Goal: Task Accomplishment & Management: Complete application form

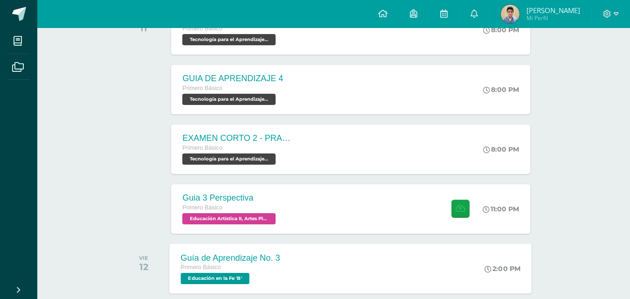
scroll to position [233, 0]
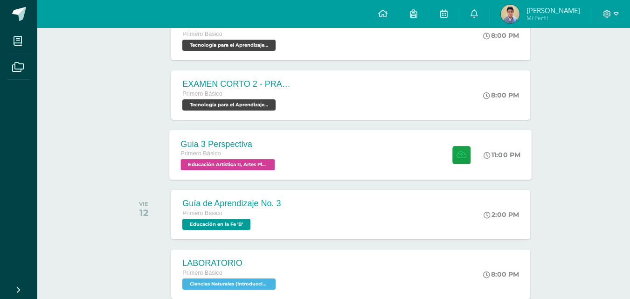
click at [315, 159] on div "Guia 3 Perspectiva Primero Básico Educación Artística II, Artes Plásticas 'B' 1…" at bounding box center [351, 155] width 362 height 50
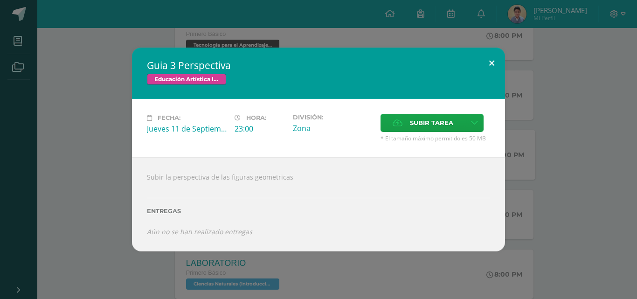
click at [484, 59] on button at bounding box center [491, 64] width 27 height 32
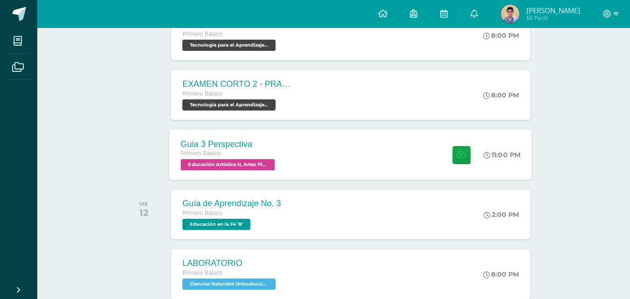
click at [349, 161] on div "Guia 3 Perspectiva Primero Básico Educación Artística II, Artes Plásticas 'B' 1…" at bounding box center [351, 155] width 362 height 50
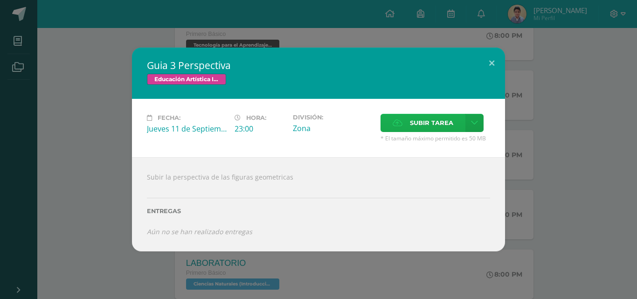
click at [407, 119] on label "Subir tarea" at bounding box center [422, 123] width 85 height 18
click at [0, 0] on input "Subir tarea" at bounding box center [0, 0] width 0 height 0
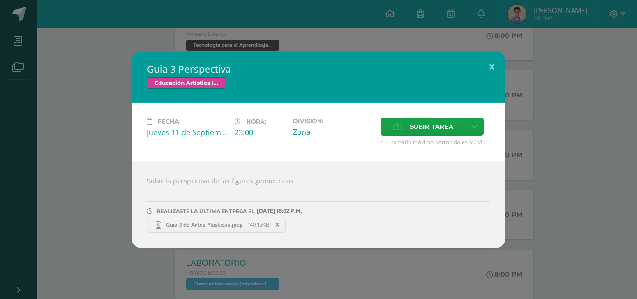
click at [274, 225] on span at bounding box center [278, 225] width 16 height 10
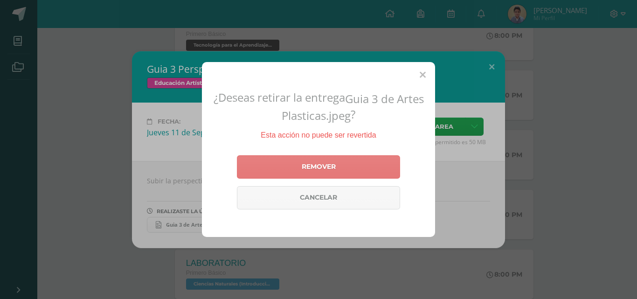
click at [338, 167] on link "Remover" at bounding box center [318, 166] width 163 height 23
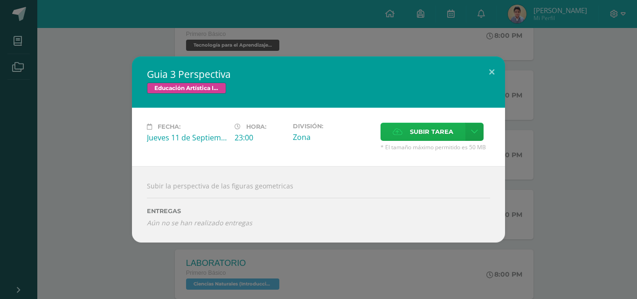
click at [442, 137] on span "Subir tarea" at bounding box center [431, 131] width 43 height 17
click at [0, 0] on input "Subir tarea" at bounding box center [0, 0] width 0 height 0
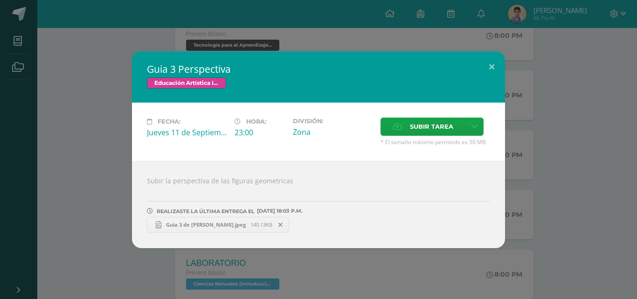
click at [289, 230] on link "Guia 3 de Leandro Hernandez.jpeg 140.13KB" at bounding box center [218, 225] width 142 height 16
click at [283, 226] on icon at bounding box center [280, 224] width 4 height 7
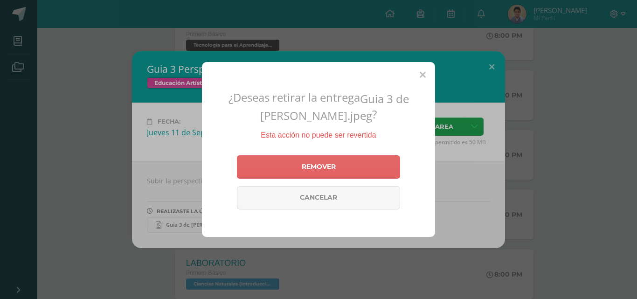
click at [304, 151] on div "¿Deseas retirar la entrega Guia 3 de Leandro Hernandez.jpeg ? Esta acción no pu…" at bounding box center [318, 149] width 233 height 175
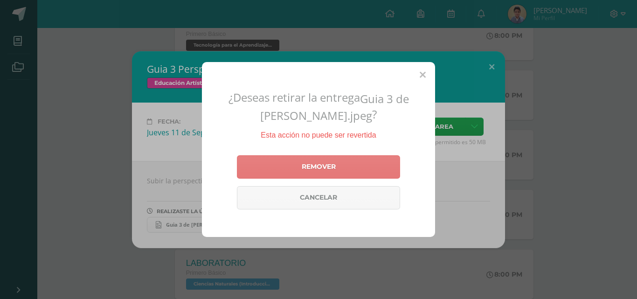
click at [304, 169] on link "Remover" at bounding box center [318, 166] width 163 height 23
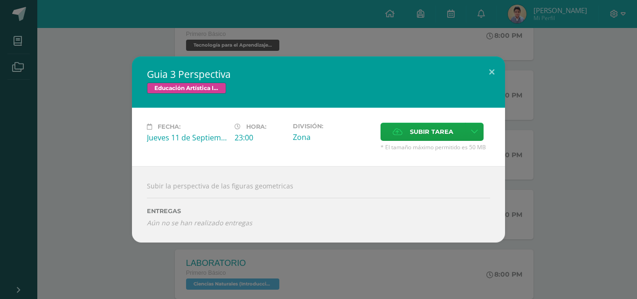
click at [571, 155] on div "Guia 3 Perspectiva Educación Artística II, Artes Plásticas Fecha: Jueves 11 de …" at bounding box center [318, 149] width 629 height 186
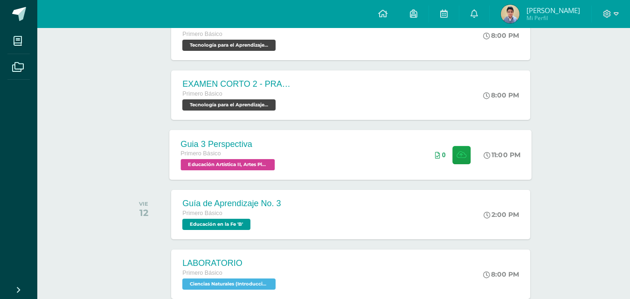
click at [389, 156] on div "Guia 3 Perspectiva Primero Básico Educación Artística II, Artes Plásticas 'B' 1…" at bounding box center [351, 155] width 362 height 50
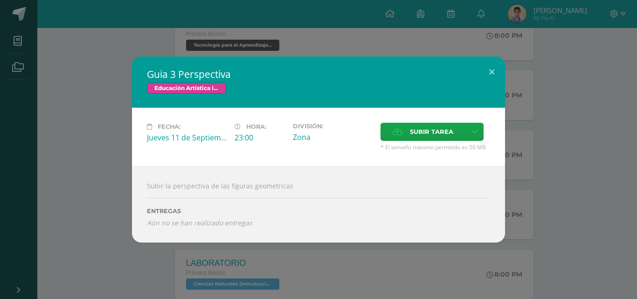
click at [433, 142] on div "Subir tarea" at bounding box center [435, 133] width 110 height 21
click at [431, 134] on span "Subir tarea" at bounding box center [431, 131] width 43 height 17
click at [0, 0] on input "Subir tarea" at bounding box center [0, 0] width 0 height 0
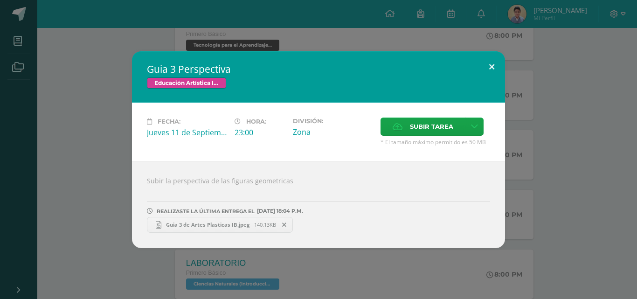
click at [494, 59] on button at bounding box center [491, 67] width 27 height 32
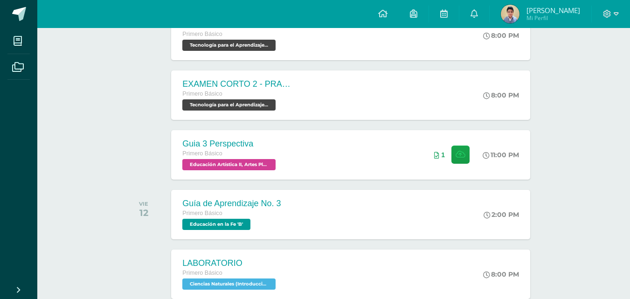
click at [415, 153] on div "Guia 3 Perspectiva Primero Básico Educación Artística II, Artes Plásticas 'B' 1…" at bounding box center [350, 154] width 359 height 49
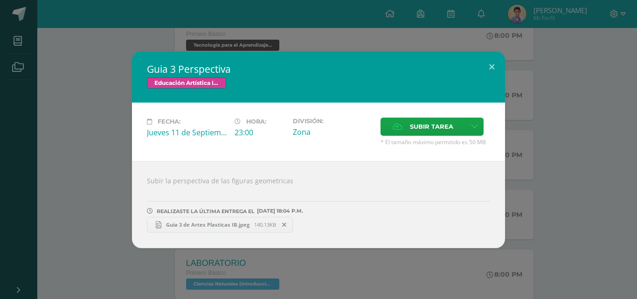
click at [223, 220] on link "Guia 3 de Artes Plasticas IB.jpeg 140.13KB" at bounding box center [220, 225] width 146 height 16
click at [498, 70] on button at bounding box center [491, 67] width 27 height 32
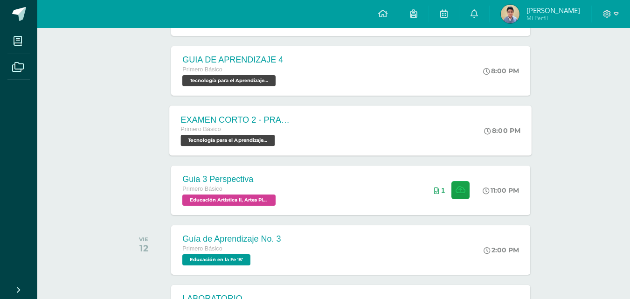
scroll to position [140, 0]
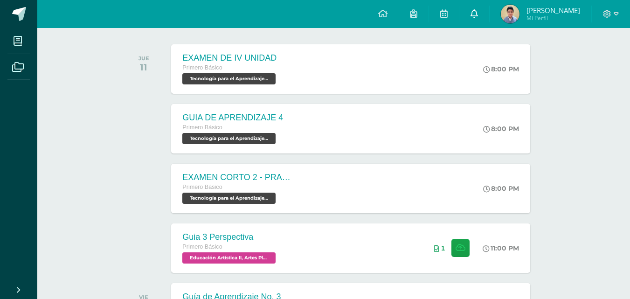
click at [471, 13] on icon at bounding box center [473, 13] width 7 height 8
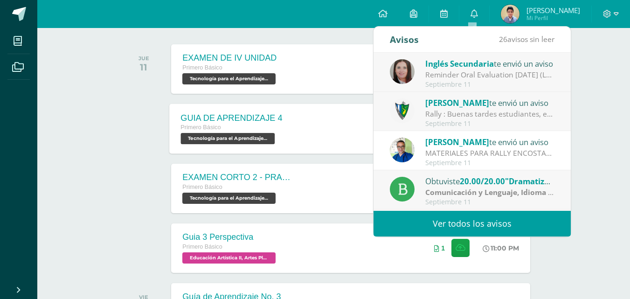
click at [262, 127] on div "Primero Básico" at bounding box center [232, 128] width 102 height 10
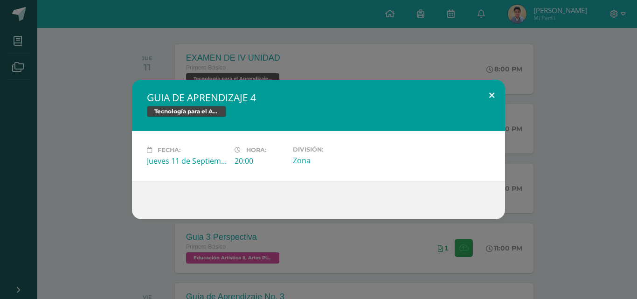
click at [485, 91] on button at bounding box center [491, 96] width 27 height 32
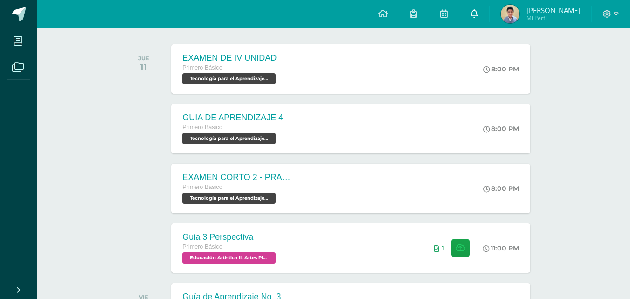
click at [472, 11] on icon at bounding box center [473, 13] width 7 height 8
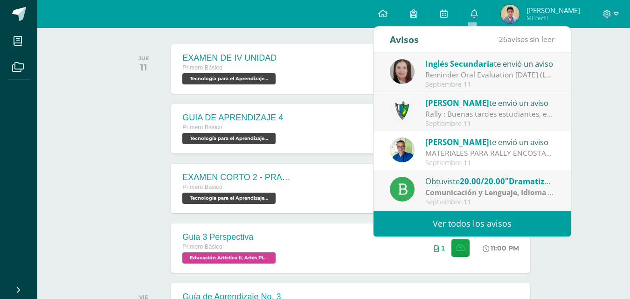
click at [421, 219] on link "Ver todos los avisos" at bounding box center [471, 224] width 197 height 26
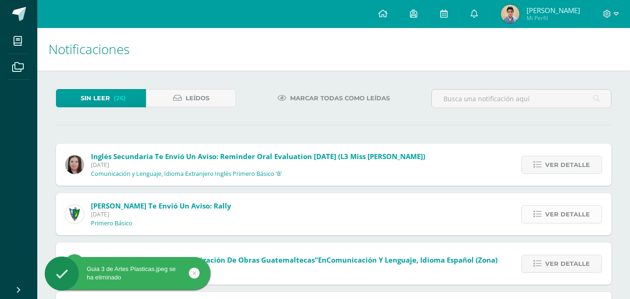
click at [574, 214] on span "Ver detalle" at bounding box center [567, 214] width 45 height 17
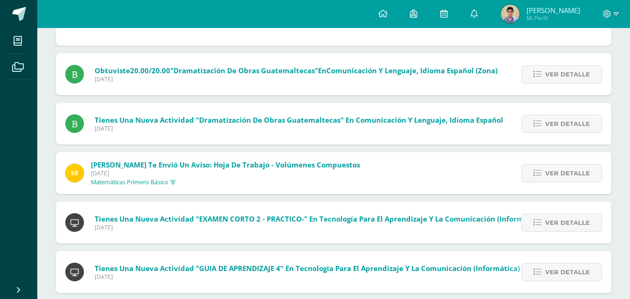
scroll to position [560, 0]
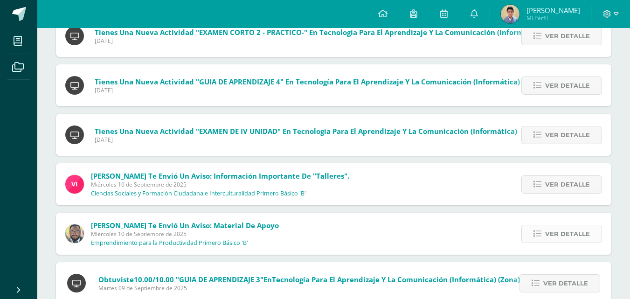
click at [549, 236] on span "Ver detalle" at bounding box center [567, 233] width 45 height 17
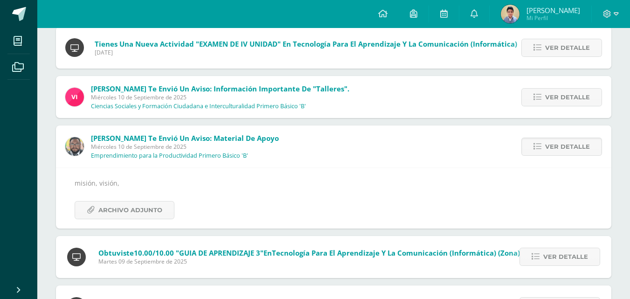
scroll to position [420, 0]
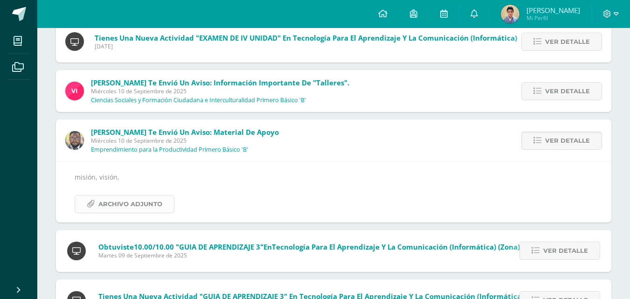
click at [101, 207] on span "Archivo Adjunto" at bounding box center [130, 203] width 64 height 17
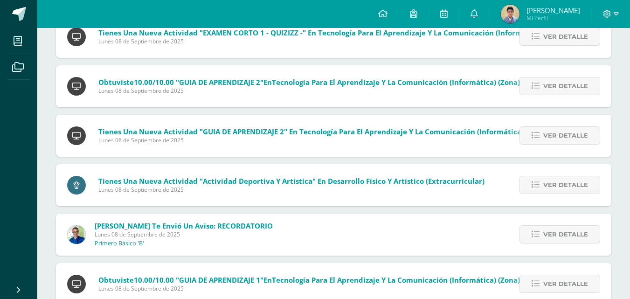
scroll to position [839, 0]
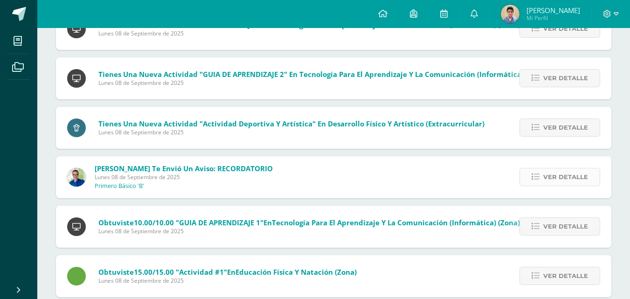
click at [574, 180] on span "Ver detalle" at bounding box center [565, 176] width 45 height 17
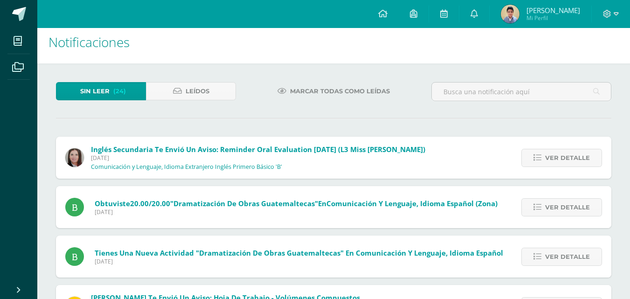
scroll to position [0, 0]
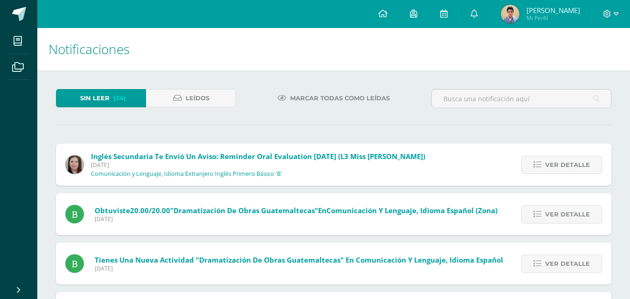
click at [295, 96] on span "Marcar todas como leídas" at bounding box center [340, 98] width 100 height 17
click at [194, 100] on span "Leídos" at bounding box center [198, 98] width 24 height 17
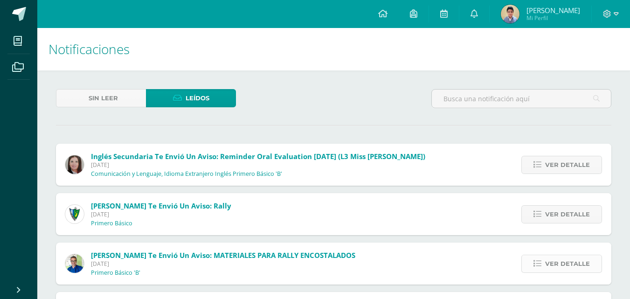
click at [544, 263] on link "Ver detalle" at bounding box center [561, 264] width 81 height 18
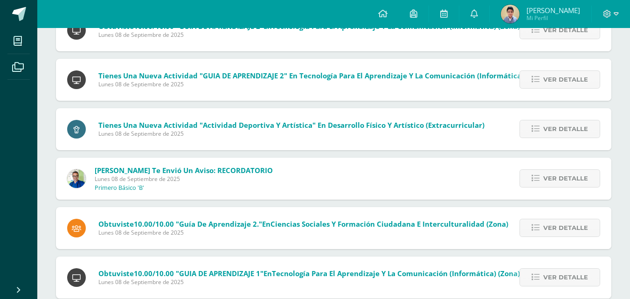
scroll to position [1148, 0]
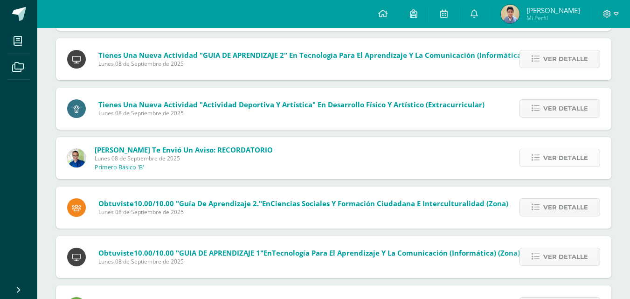
click at [539, 157] on icon at bounding box center [536, 158] width 8 height 8
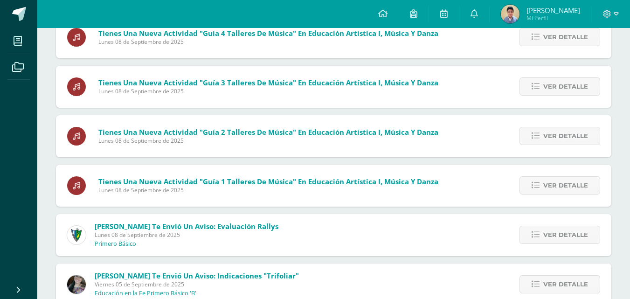
scroll to position [1724, 0]
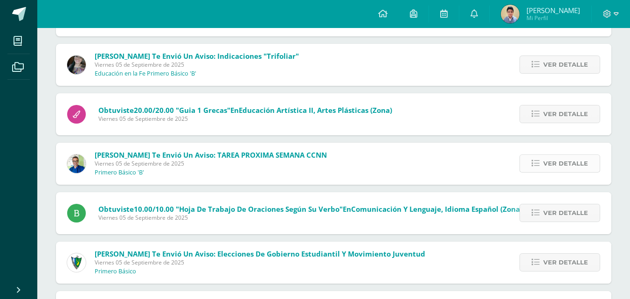
click at [554, 162] on span "Ver detalle" at bounding box center [565, 163] width 45 height 17
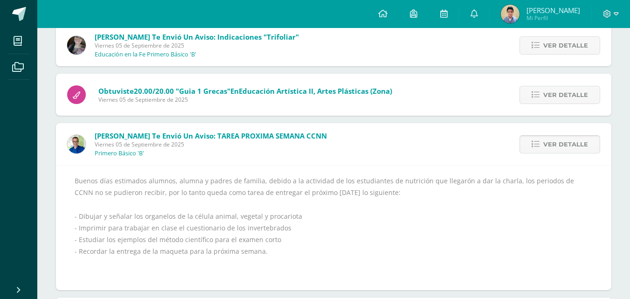
scroll to position [1682, 0]
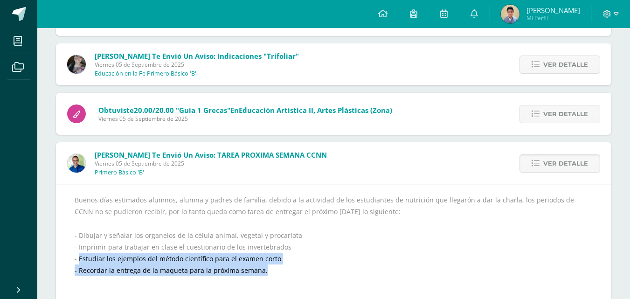
drag, startPoint x: 79, startPoint y: 258, endPoint x: 260, endPoint y: 267, distance: 181.1
click at [260, 267] on div "Buenos días estimados alumnos, alumna y padres de familia, debido a la activida…" at bounding box center [334, 247] width 518 height 106
click at [120, 250] on div "Buenos días estimados alumnos, alumna y padres de familia, debido a la activida…" at bounding box center [334, 247] width 518 height 106
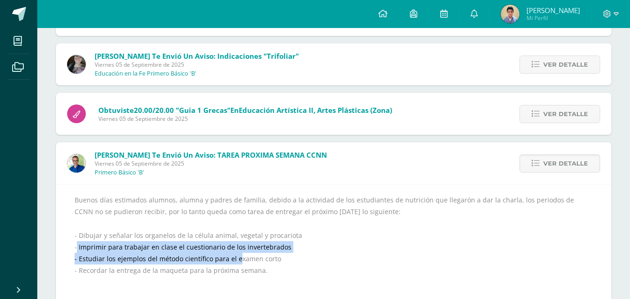
drag, startPoint x: 76, startPoint y: 247, endPoint x: 159, endPoint y: 253, distance: 83.2
click at [236, 255] on div "Buenos días estimados alumnos, alumna y padres de familia, debido a la activida…" at bounding box center [334, 247] width 518 height 106
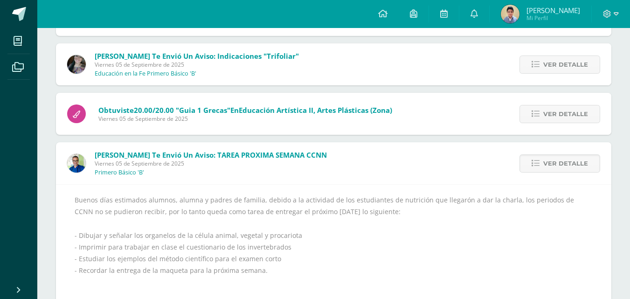
click at [77, 235] on div "Buenos días estimados alumnos, alumna y padres de familia, debido a la activida…" at bounding box center [334, 247] width 518 height 106
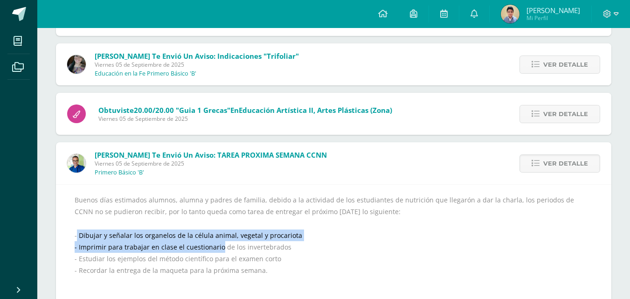
drag, startPoint x: 77, startPoint y: 235, endPoint x: 185, endPoint y: 245, distance: 108.6
click at [185, 245] on div "Buenos días estimados alumnos, alumna y padres de familia, debido a la activida…" at bounding box center [334, 247] width 518 height 106
click at [284, 235] on div "Buenos días estimados alumnos, alumna y padres de familia, debido a la activida…" at bounding box center [334, 247] width 518 height 106
drag, startPoint x: 79, startPoint y: 236, endPoint x: 294, endPoint y: 238, distance: 215.4
click at [294, 238] on div "Buenos días estimados alumnos, alumna y padres de familia, debido a la activida…" at bounding box center [334, 247] width 518 height 106
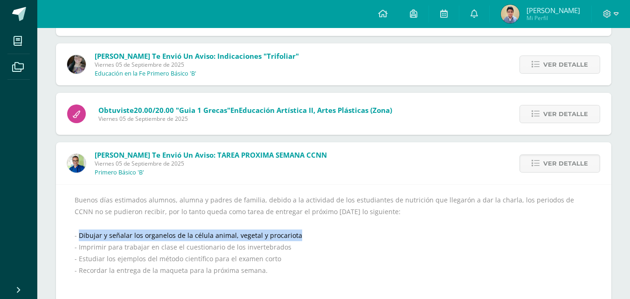
copy div "Dibujar y señalar los organelos de la célula animal, vegetal y procariota"
